Goal: Information Seeking & Learning: Check status

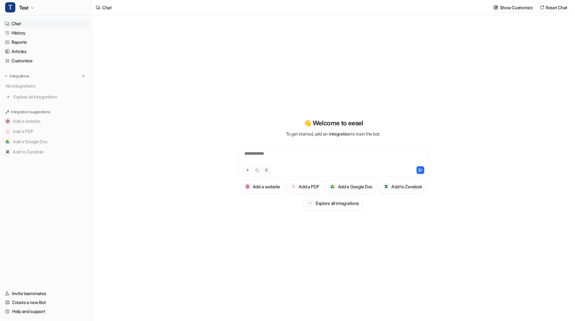
type textarea "**********"
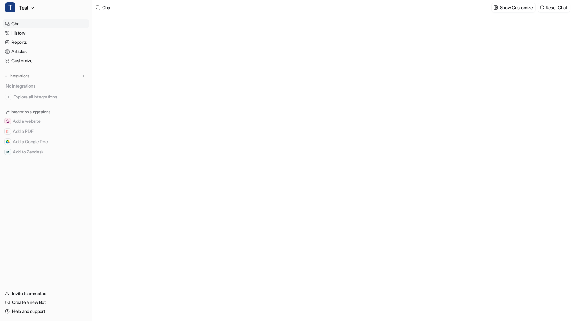
type textarea "**********"
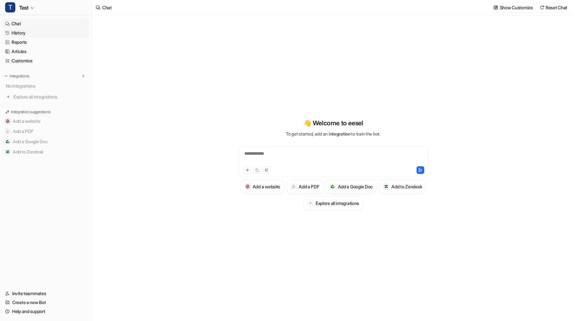
click at [51, 32] on link "History" at bounding box center [46, 32] width 87 height 9
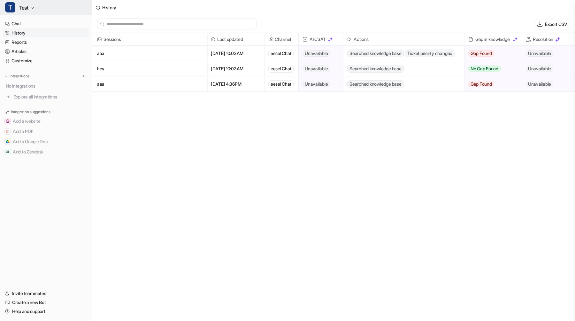
click at [33, 7] on icon "button" at bounding box center [32, 8] width 4 height 4
click at [27, 37] on div "D Default Bot" at bounding box center [24, 35] width 30 height 7
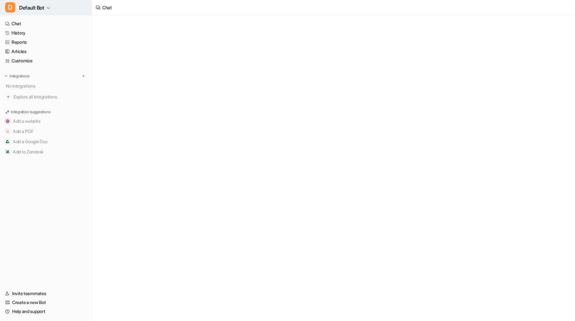
click at [36, 7] on span "Default Bot" at bounding box center [31, 7] width 25 height 9
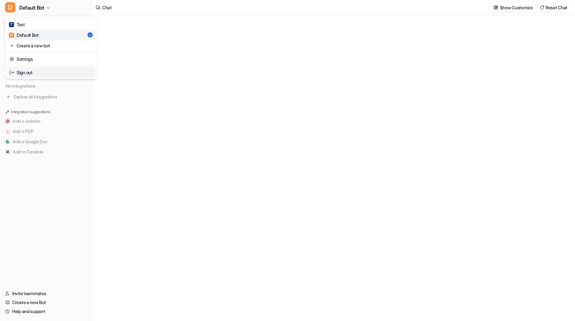
type textarea "**********"
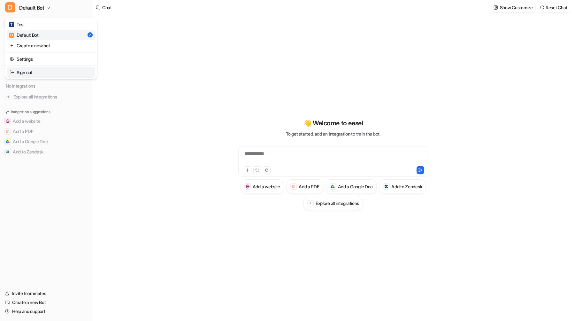
click at [33, 72] on link "Sign out" at bounding box center [51, 72] width 88 height 11
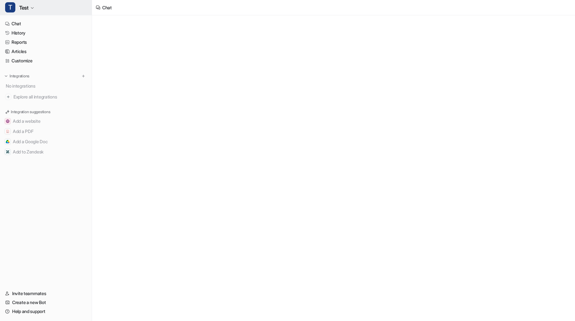
click at [36, 9] on button "T Test" at bounding box center [46, 7] width 92 height 15
type textarea "**********"
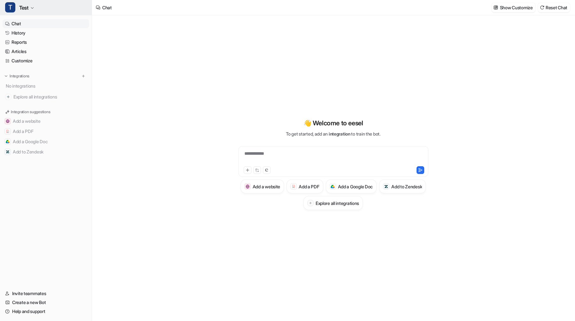
click at [69, 6] on button "T Test" at bounding box center [46, 7] width 92 height 15
click at [50, 71] on link "Sign out" at bounding box center [51, 72] width 88 height 11
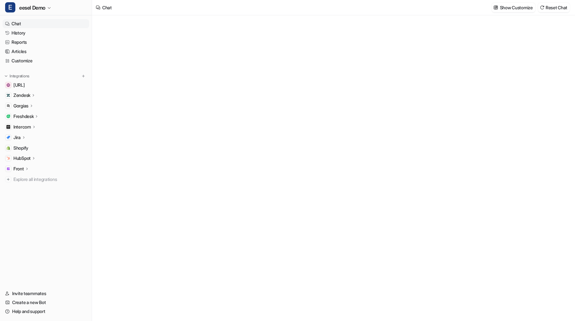
type textarea "**********"
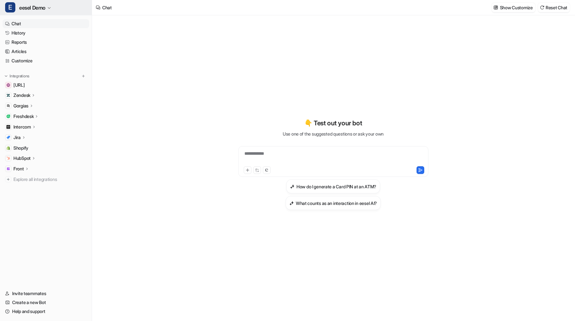
click at [27, 5] on span "eesel Demo" at bounding box center [32, 7] width 26 height 9
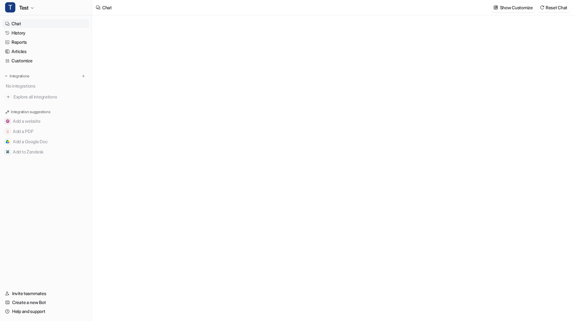
type textarea "**********"
click at [141, 79] on div at bounding box center [287, 160] width 575 height 321
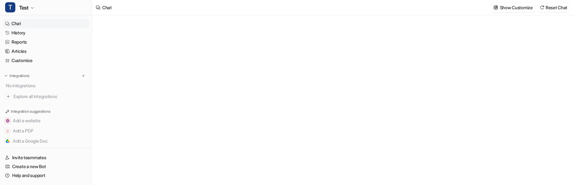
type textarea "**********"
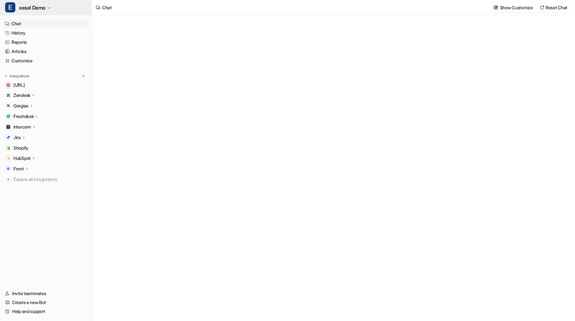
type textarea "**********"
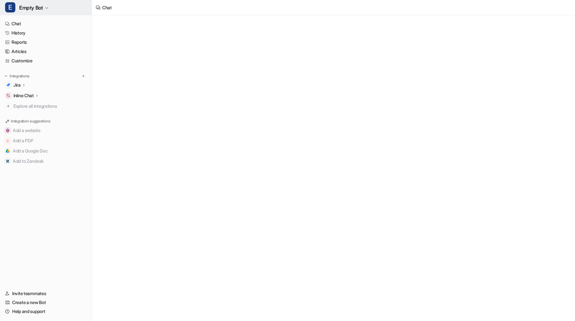
click at [33, 9] on span "Empty Bot" at bounding box center [31, 7] width 24 height 9
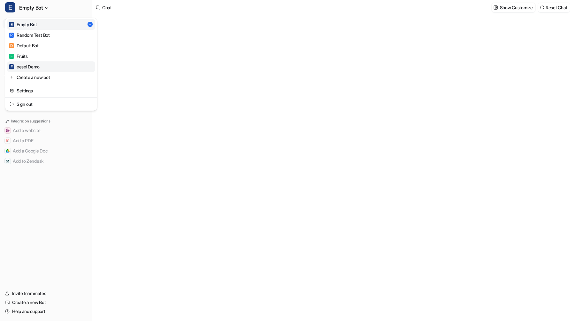
type textarea "**********"
click at [35, 64] on div "E eesel Demo" at bounding box center [24, 66] width 31 height 7
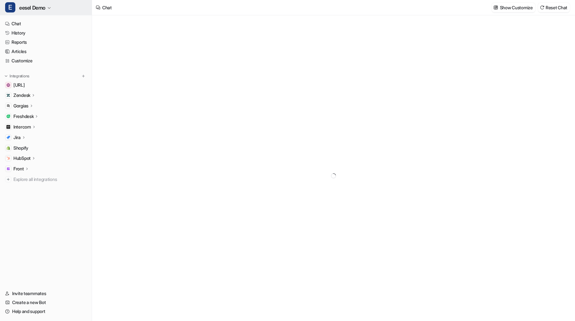
click at [33, 6] on span "eesel Demo" at bounding box center [32, 7] width 26 height 9
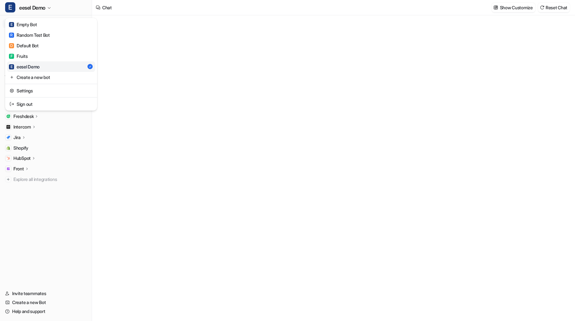
type textarea "**********"
click at [143, 116] on div "**********" at bounding box center [287, 160] width 575 height 321
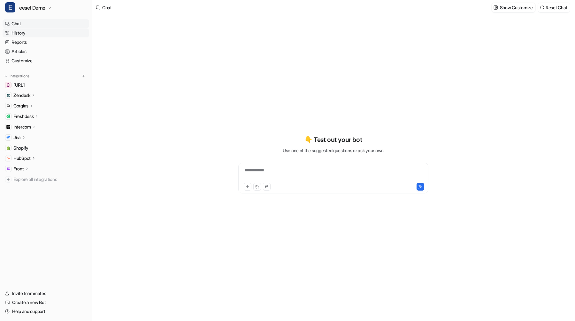
click at [38, 31] on link "History" at bounding box center [46, 32] width 87 height 9
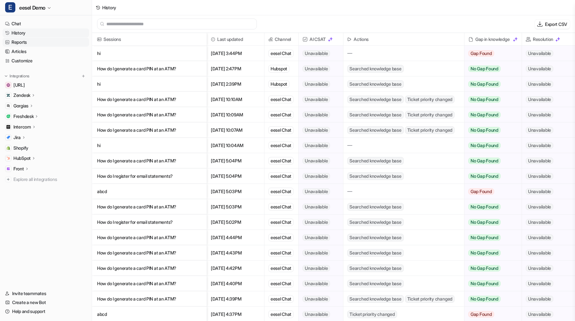
click at [31, 45] on link "Reports" at bounding box center [46, 42] width 87 height 9
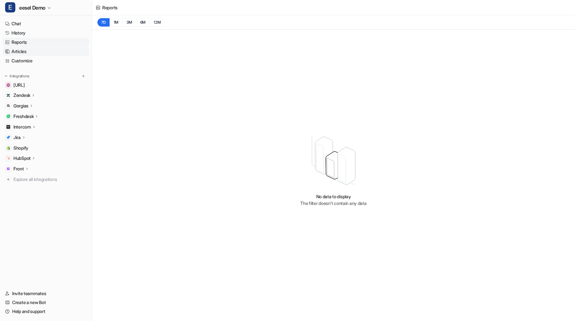
click at [29, 51] on link "Articles" at bounding box center [46, 51] width 87 height 9
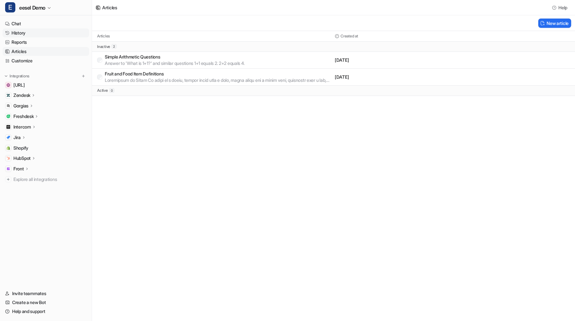
click at [34, 33] on link "History" at bounding box center [46, 32] width 87 height 9
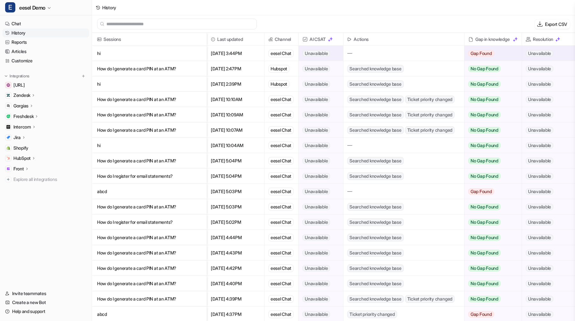
click at [189, 55] on p "hi" at bounding box center [149, 53] width 104 height 15
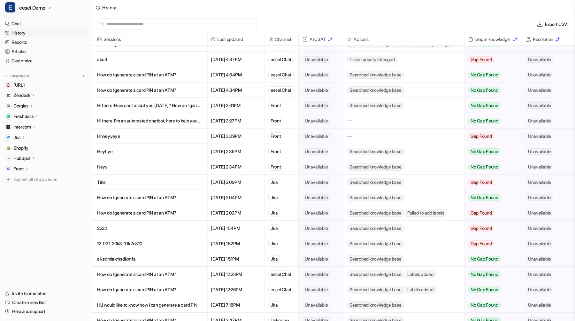
scroll to position [276, 0]
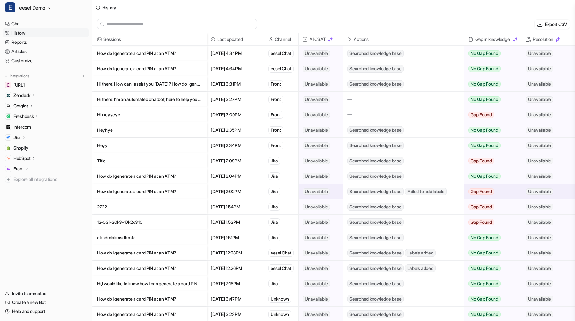
click at [276, 192] on div "Jira" at bounding box center [274, 191] width 12 height 8
click at [276, 204] on div "Jira" at bounding box center [274, 207] width 12 height 8
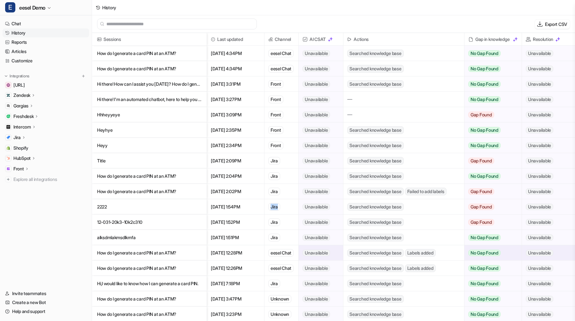
click at [274, 252] on div "eesel Chat" at bounding box center [280, 253] width 25 height 8
click at [275, 264] on div "eesel Chat" at bounding box center [280, 268] width 25 height 8
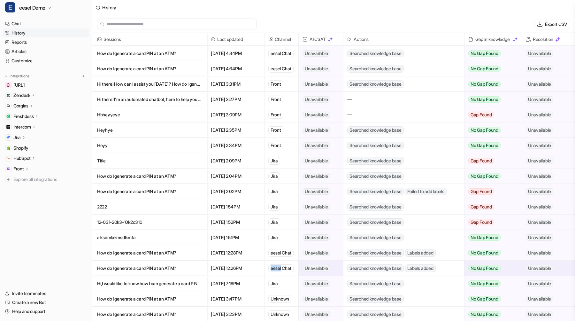
click at [275, 264] on div "eesel Chat" at bounding box center [280, 268] width 25 height 8
click at [273, 283] on div "Jira" at bounding box center [274, 283] width 12 height 8
click at [276, 300] on div "Unknown" at bounding box center [279, 299] width 23 height 8
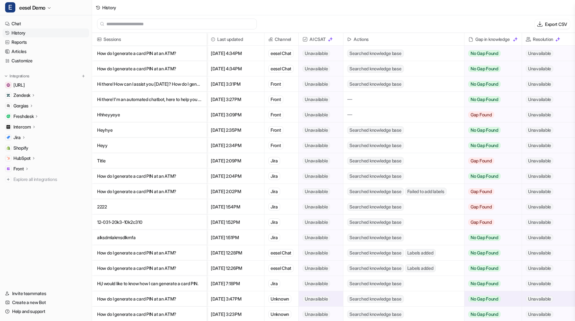
click at [276, 300] on div "Unknown" at bounding box center [279, 299] width 23 height 8
click at [275, 313] on div "Unknown" at bounding box center [279, 314] width 23 height 8
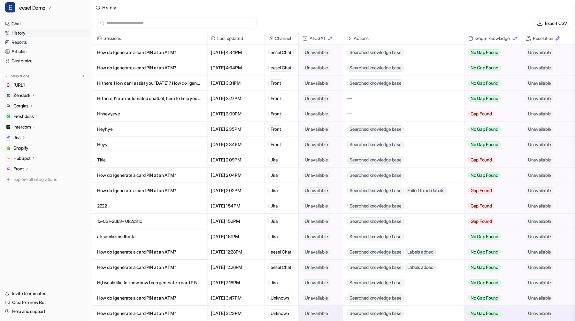
click at [275, 313] on div "Unknown" at bounding box center [279, 313] width 23 height 8
click at [280, 116] on div "Front" at bounding box center [275, 114] width 15 height 8
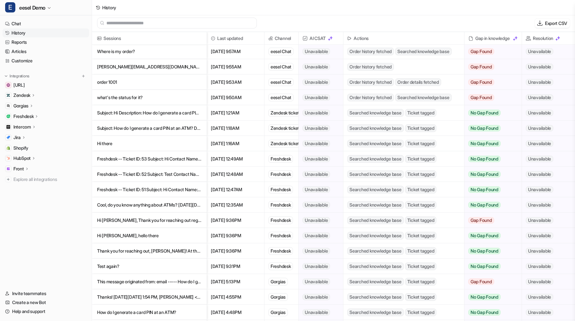
scroll to position [591, 0]
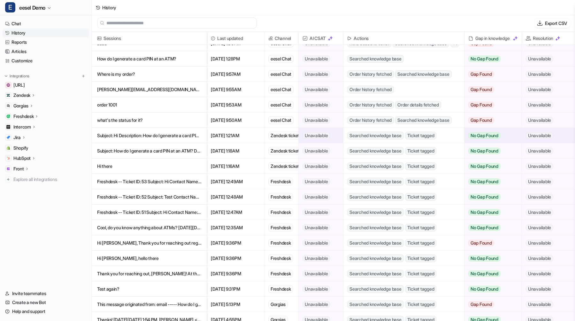
click at [293, 134] on div "Zendesk tickets" at bounding box center [285, 136] width 35 height 8
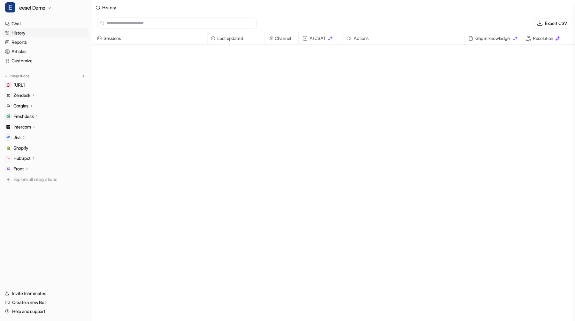
scroll to position [0, 0]
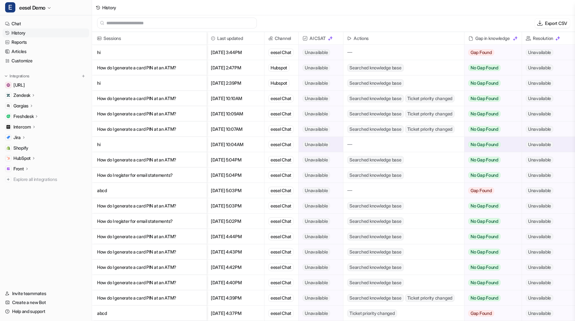
click at [355, 142] on div at bounding box center [403, 144] width 121 height 15
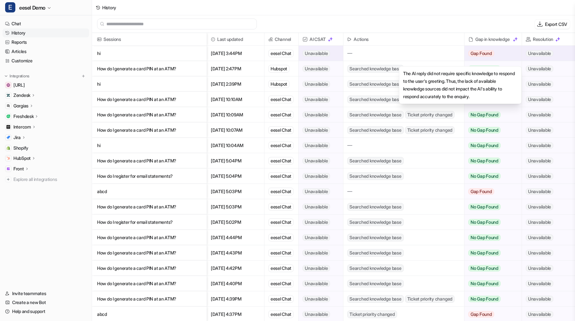
click at [503, 49] on div "Gap Found" at bounding box center [490, 53] width 52 height 15
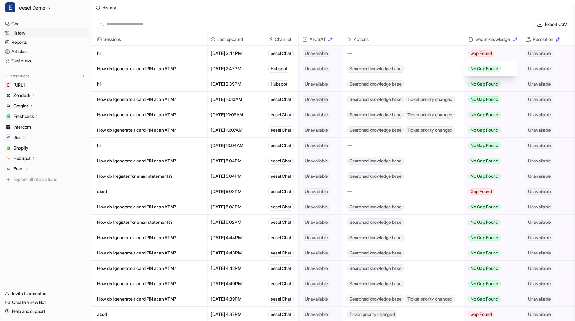
click at [509, 18] on div "Export CSV" at bounding box center [333, 24] width 483 height 18
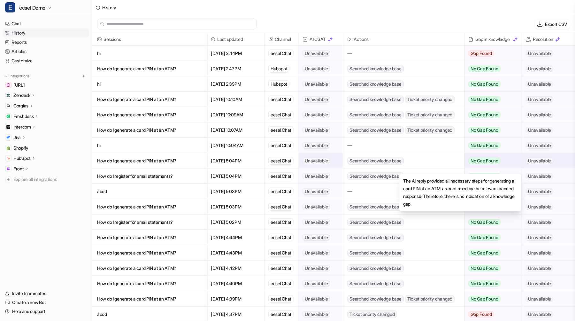
click at [510, 153] on div "No Gap Found" at bounding box center [490, 160] width 52 height 15
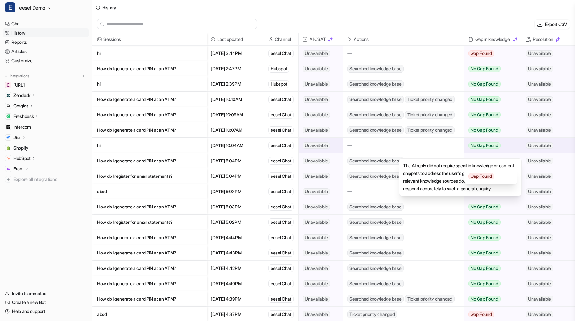
click at [509, 138] on div "No Gap Found" at bounding box center [490, 145] width 52 height 15
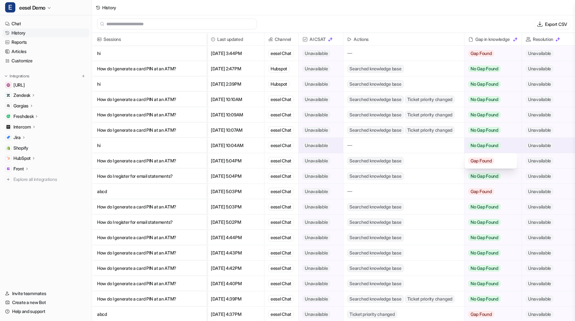
click at [509, 138] on div "No Gap Found" at bounding box center [490, 145] width 52 height 15
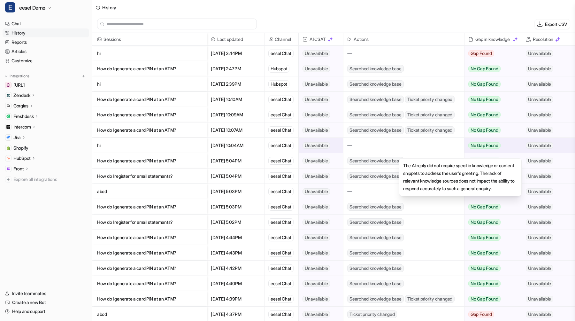
click at [509, 138] on div "No Gap Found" at bounding box center [490, 145] width 52 height 15
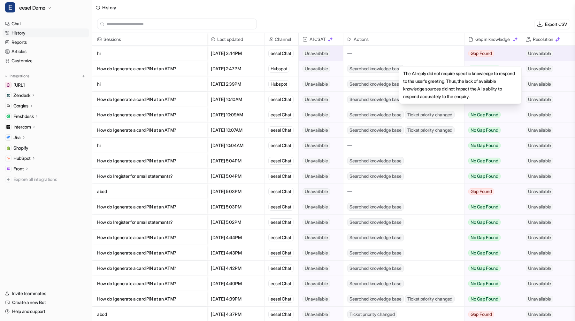
click at [508, 46] on div "Gap Found" at bounding box center [490, 53] width 52 height 15
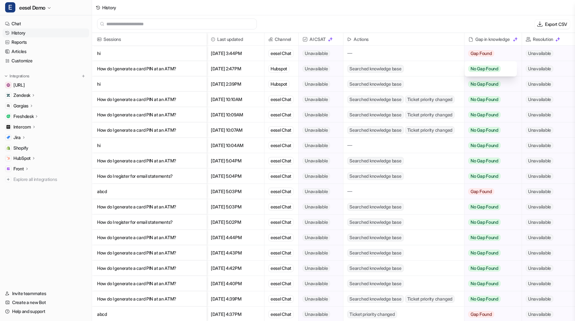
click at [509, 16] on div "Export CSV" at bounding box center [333, 24] width 483 height 18
click at [170, 46] on p "hi" at bounding box center [149, 53] width 104 height 15
click at [176, 54] on p "hi" at bounding box center [149, 53] width 104 height 15
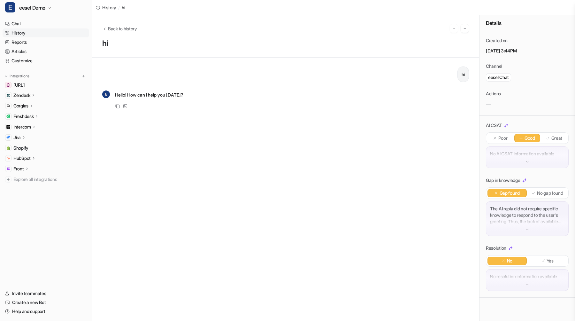
click at [538, 158] on div "No AI CSAT information available" at bounding box center [527, 157] width 83 height 22
click at [528, 163] on img at bounding box center [527, 161] width 4 height 4
click at [530, 163] on div "No AI CSAT information available" at bounding box center [527, 157] width 83 height 22
click at [534, 231] on div "The AI reply did not require specific knowledge to respond to the user's greeti…" at bounding box center [527, 218] width 83 height 34
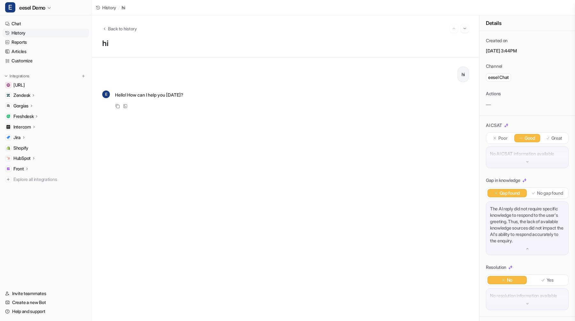
click at [534, 231] on p "The AI reply did not require specific knowledge to respond to the user's greeti…" at bounding box center [527, 224] width 74 height 38
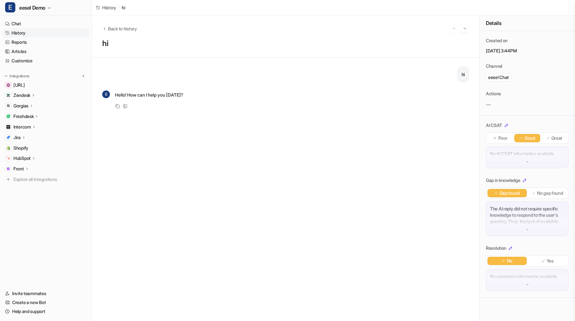
click at [538, 278] on p "No resolution information available" at bounding box center [527, 276] width 74 height 6
click at [534, 221] on p "The AI reply did not require specific knowledge to respond to the user's greeti…" at bounding box center [527, 214] width 74 height 19
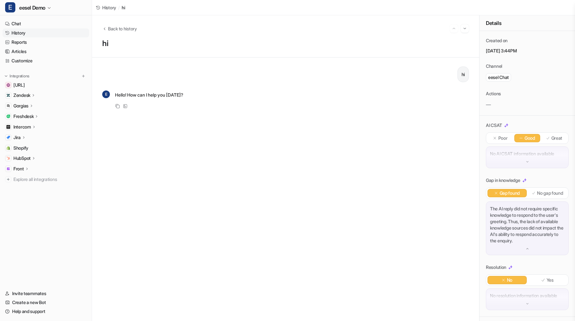
click at [534, 221] on p "The AI reply did not require specific knowledge to respond to the user's greeti…" at bounding box center [527, 224] width 74 height 38
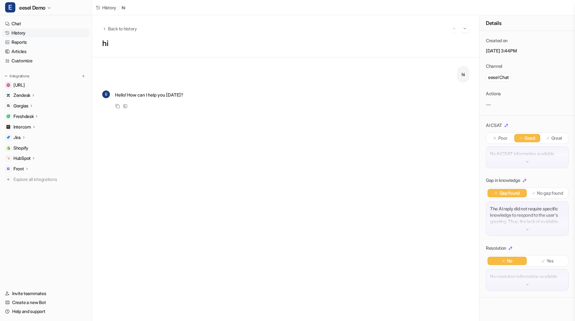
click at [534, 221] on p "The AI reply did not require specific knowledge to respond to the user's greeti…" at bounding box center [527, 214] width 74 height 19
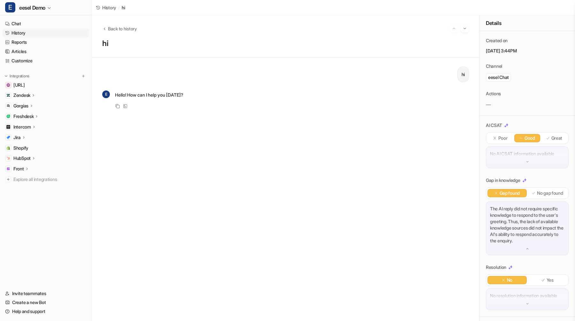
click at [534, 221] on p "The AI reply did not require specific knowledge to respond to the user's greeti…" at bounding box center [527, 224] width 74 height 38
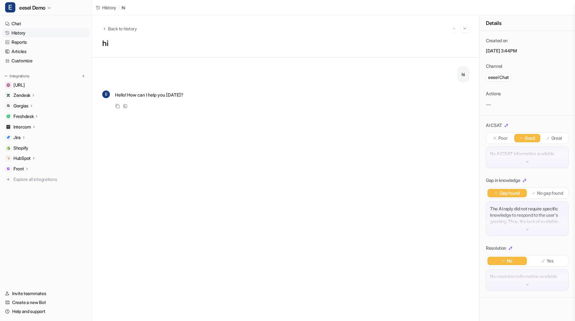
click at [535, 150] on p "No AI CSAT information available" at bounding box center [527, 153] width 74 height 6
click at [533, 155] on p "No AI CSAT information available" at bounding box center [527, 153] width 74 height 6
click at [536, 280] on div "No resolution information available" at bounding box center [527, 280] width 83 height 22
click at [538, 223] on p "The AI reply did not require specific knowledge to respond to the user's greeti…" at bounding box center [527, 214] width 74 height 19
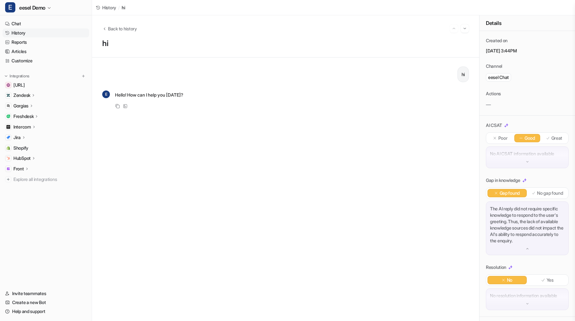
click at [538, 223] on p "The AI reply did not require specific knowledge to respond to the user's greeti…" at bounding box center [527, 224] width 74 height 38
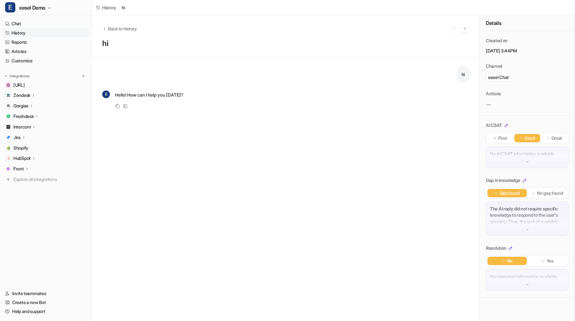
click at [538, 223] on p "The AI reply did not require specific knowledge to respond to the user's greeti…" at bounding box center [527, 214] width 74 height 19
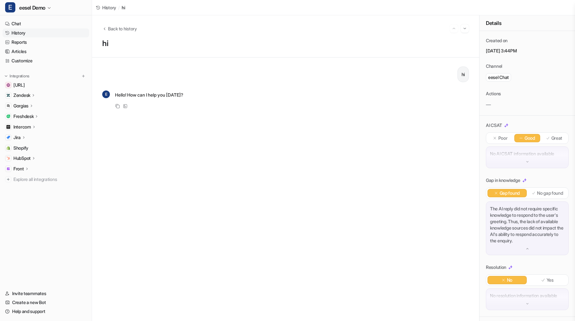
click at [538, 223] on p "The AI reply did not require specific knowledge to respond to the user's greeti…" at bounding box center [527, 224] width 74 height 38
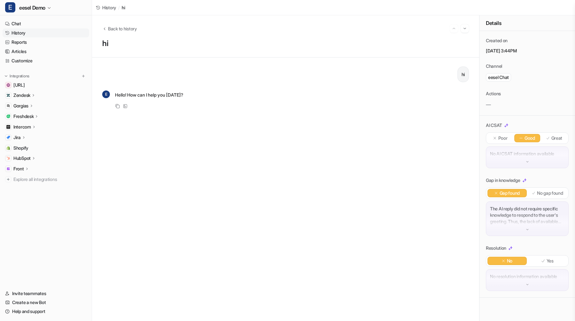
click at [547, 150] on div "No AI CSAT information available" at bounding box center [527, 157] width 83 height 22
click at [547, 150] on p "No AI CSAT information available" at bounding box center [527, 153] width 74 height 6
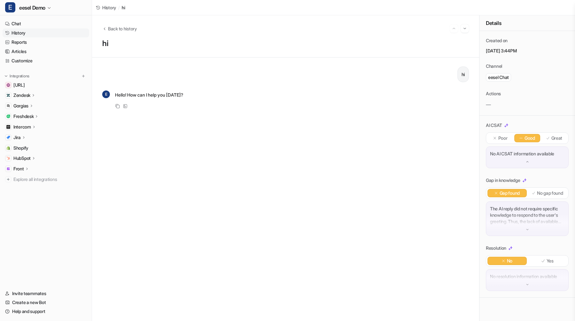
click at [547, 151] on p "No AI CSAT information available" at bounding box center [527, 153] width 74 height 6
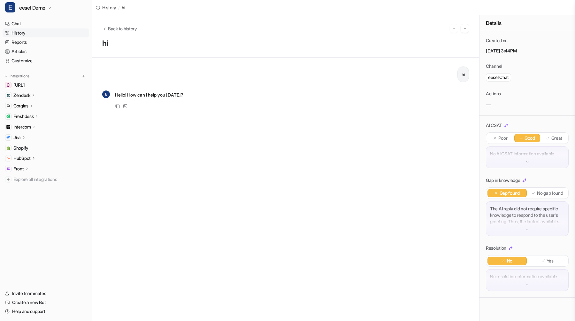
click at [547, 151] on p "No AI CSAT information available" at bounding box center [527, 153] width 74 height 6
click at [258, 60] on div "hi E Hello! How can I help you today? Copy View Sources" at bounding box center [285, 188] width 387 height 263
click at [132, 29] on span "Back to history" at bounding box center [122, 28] width 29 height 7
